Goal: Information Seeking & Learning: Learn about a topic

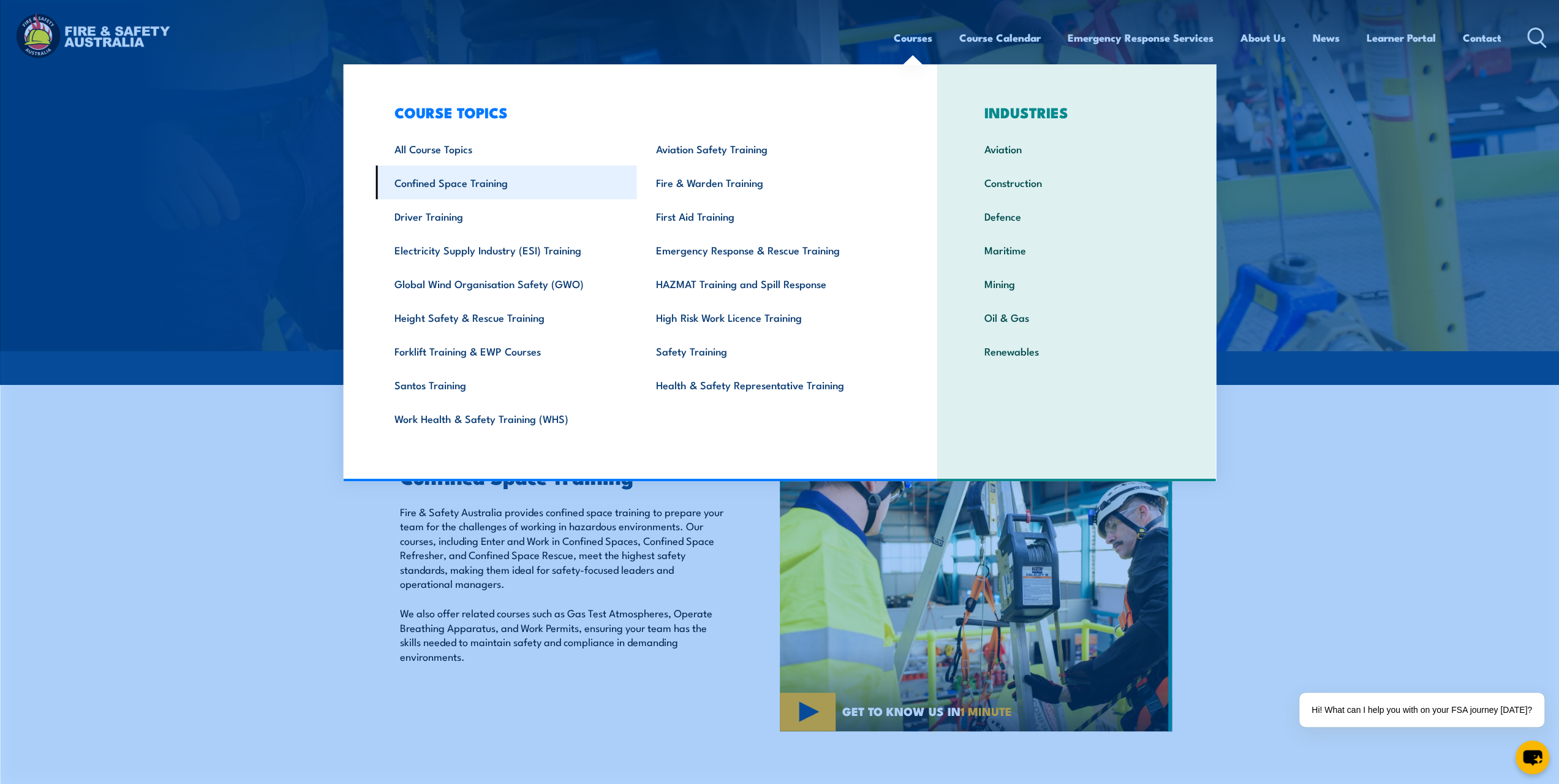
click at [497, 182] on link "Confined Space Training" at bounding box center [506, 182] width 262 height 34
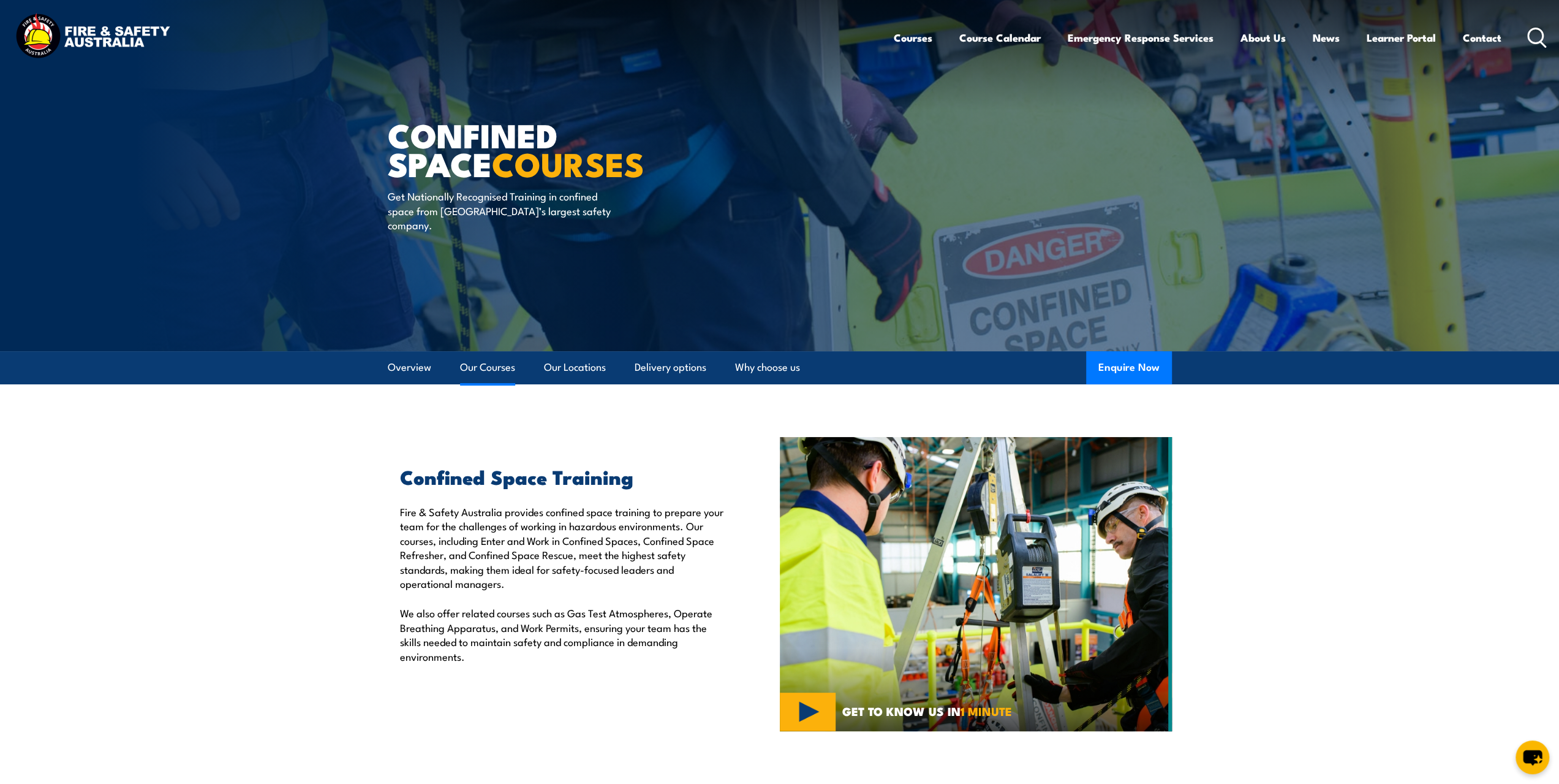
click at [490, 370] on link "Our Courses" at bounding box center [488, 367] width 55 height 32
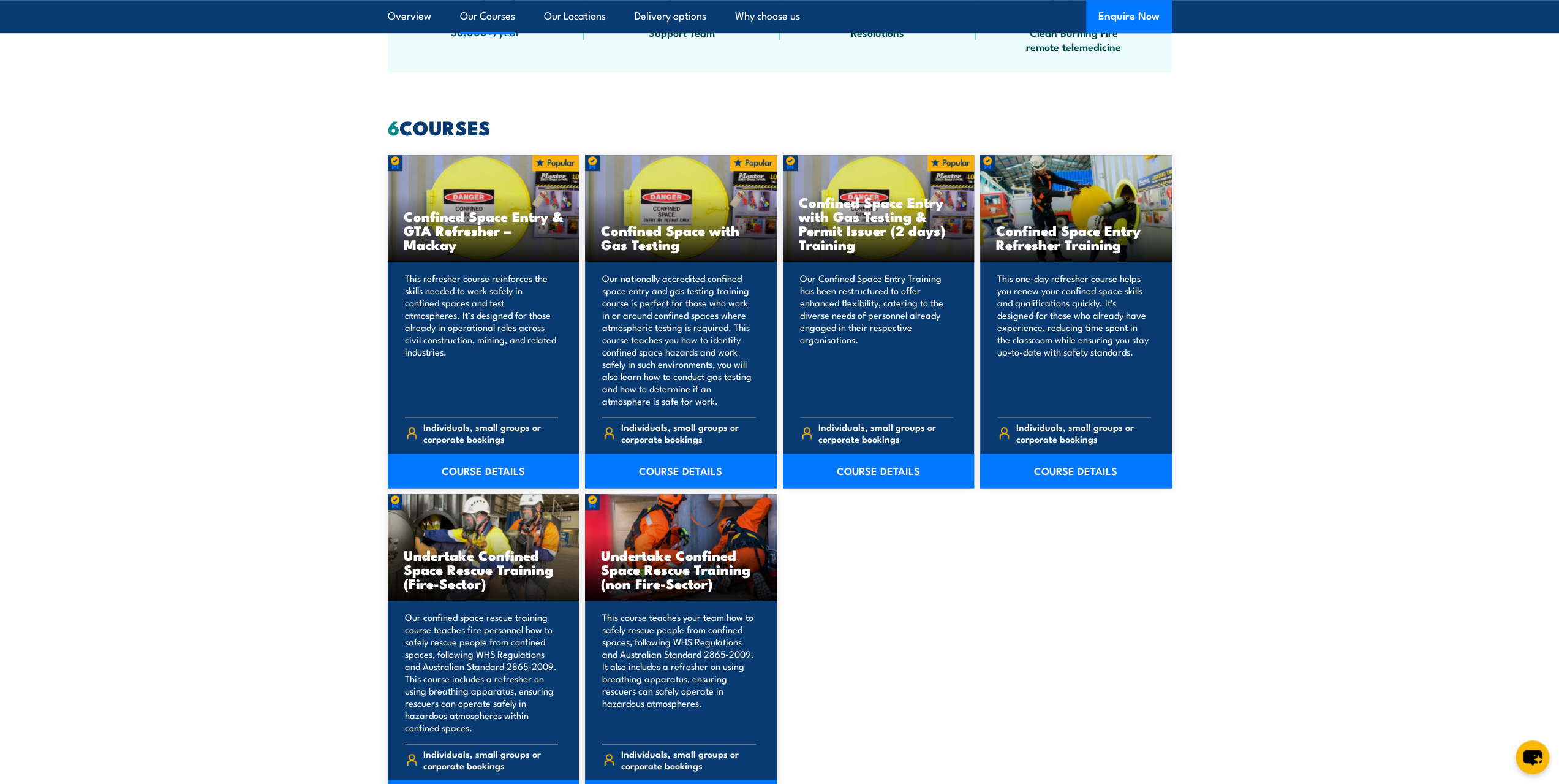
scroll to position [868, 0]
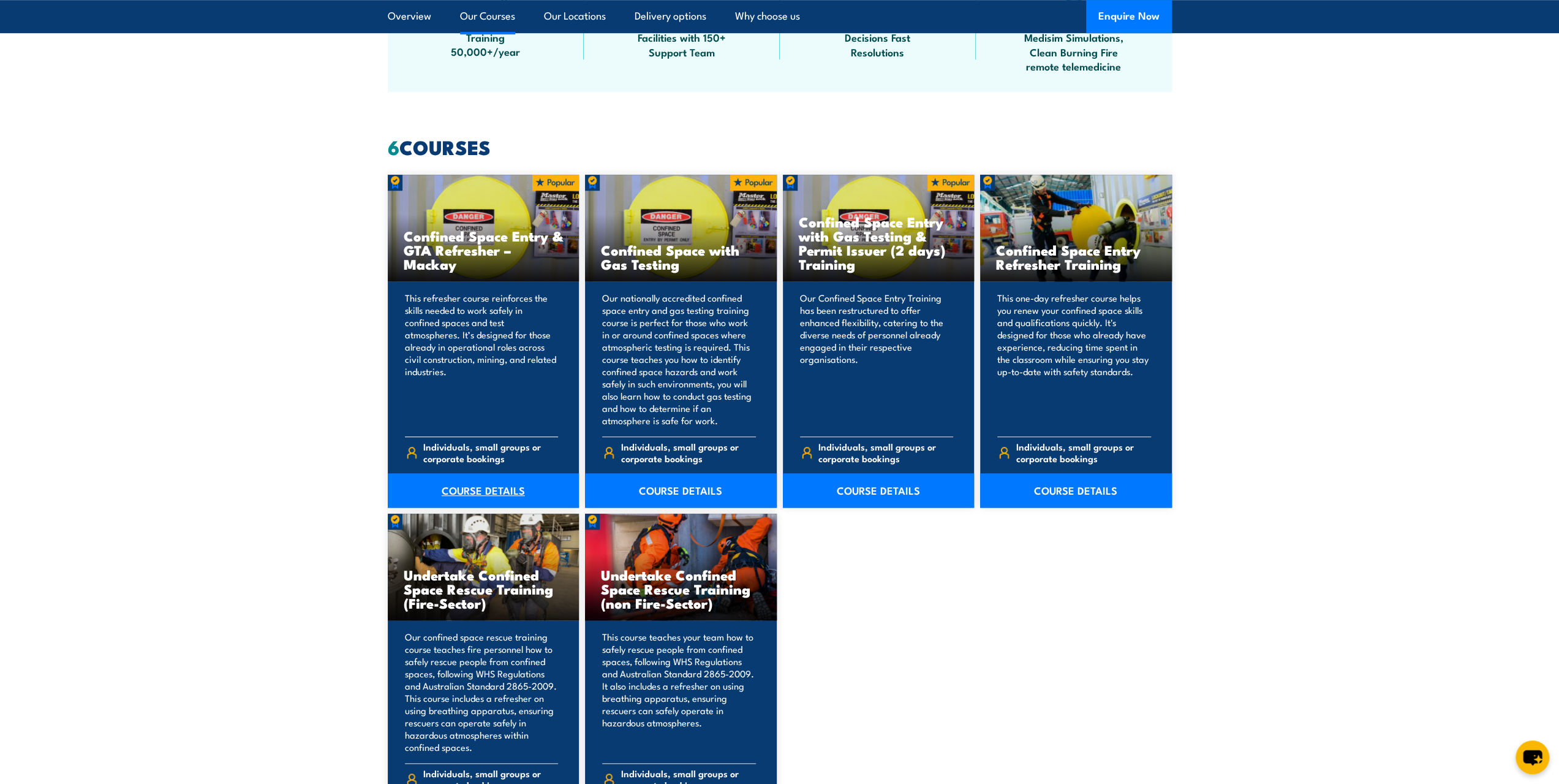
click at [472, 490] on link "COURSE DETAILS" at bounding box center [484, 490] width 192 height 34
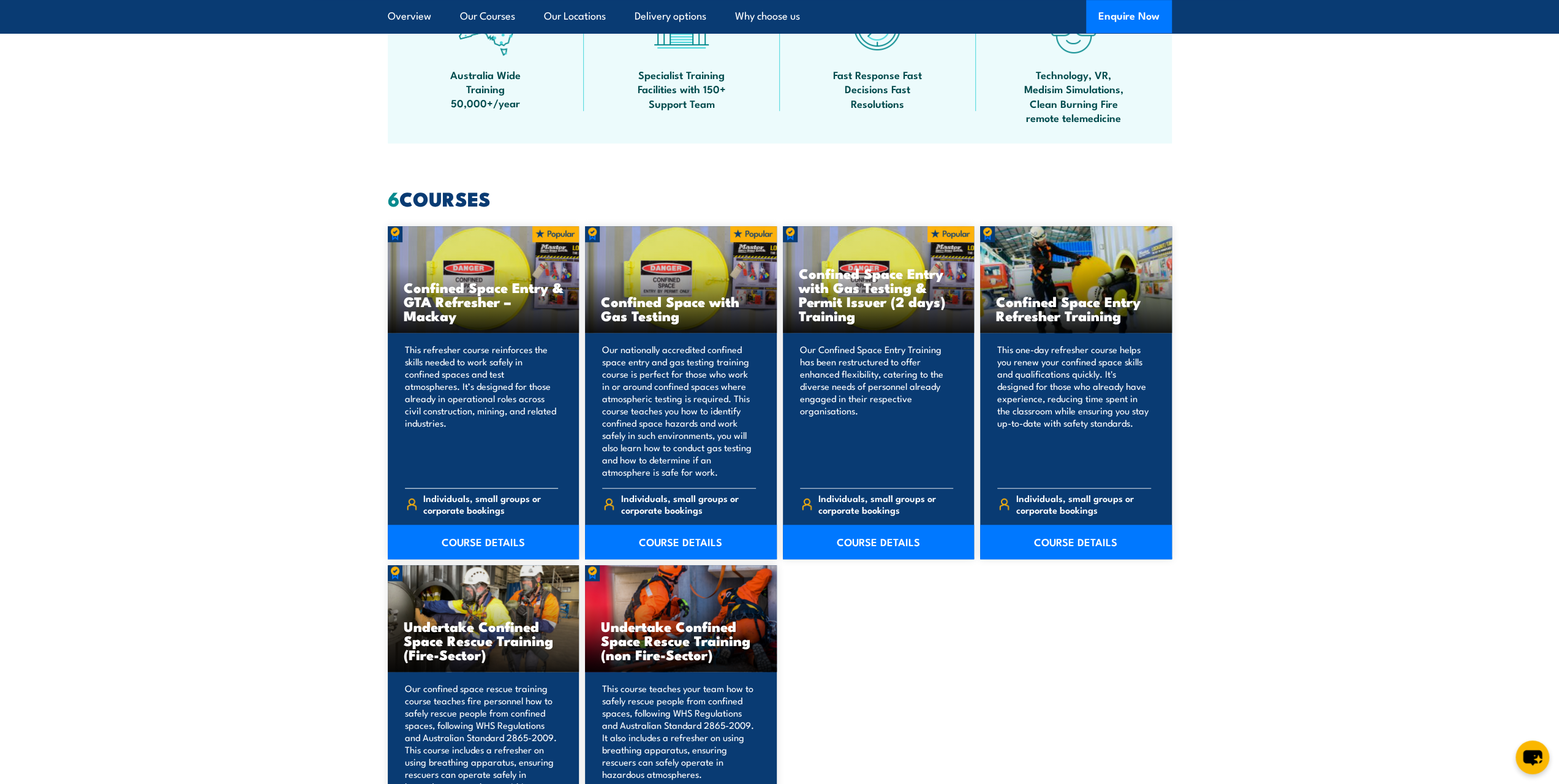
scroll to position [745, 0]
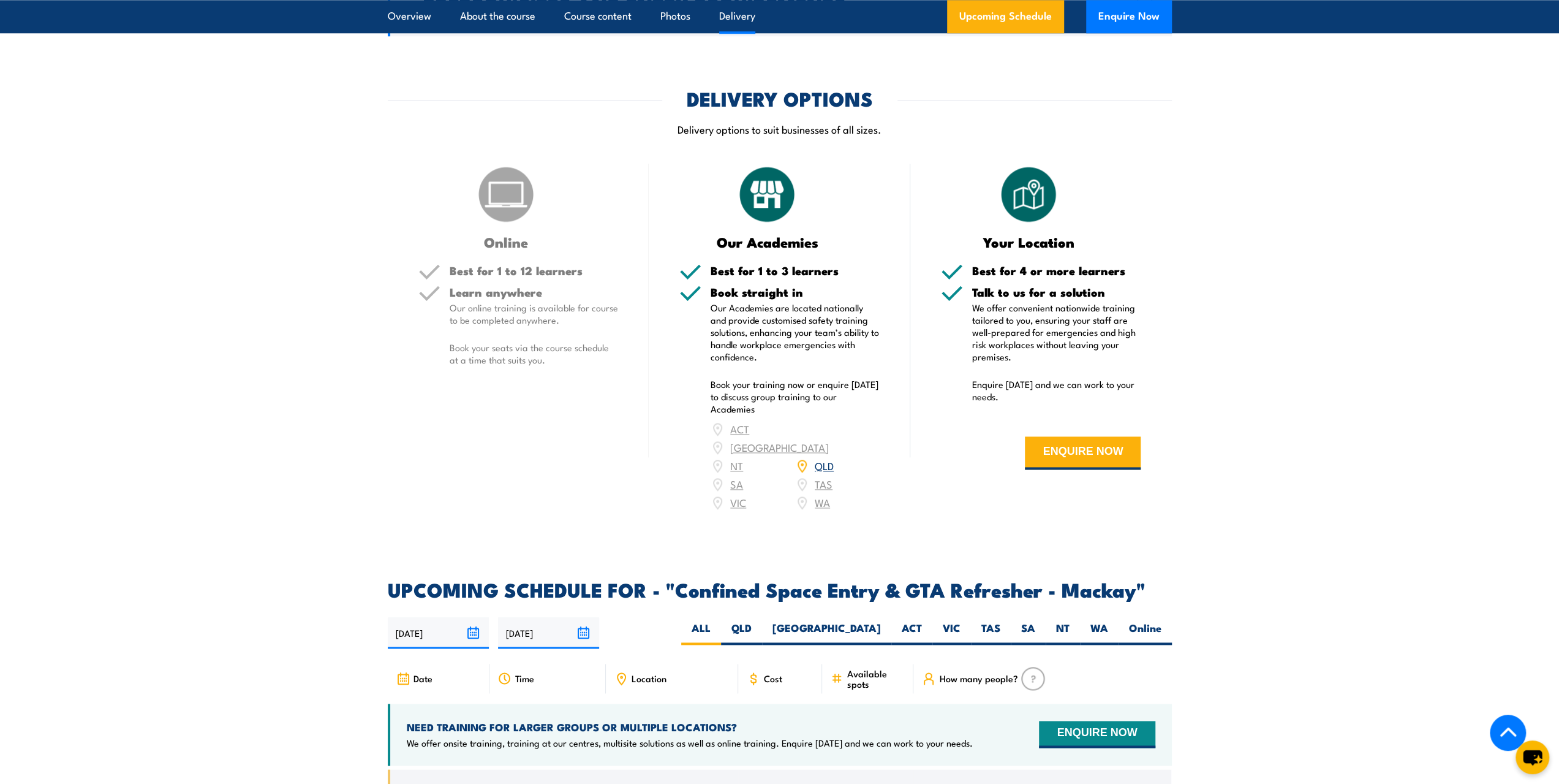
scroll to position [1409, 0]
